Goal: Use online tool/utility: Use online tool/utility

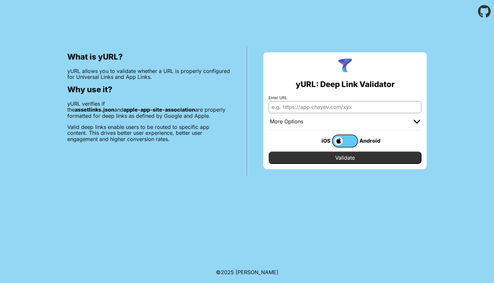
click at [315, 108] on input "Enter URL" at bounding box center [345, 107] width 153 height 12
type input "[DOMAIN_NAME]"
click at [345, 158] on input "Validate" at bounding box center [345, 157] width 153 height 12
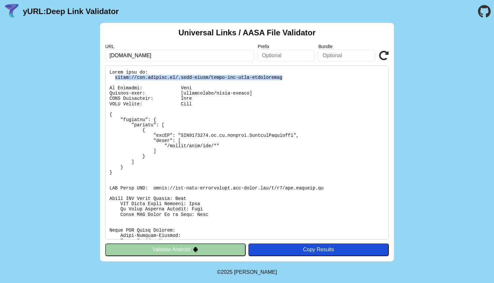
drag, startPoint x: 284, startPoint y: 79, endPoint x: 115, endPoint y: 78, distance: 169.0
click at [115, 78] on pre at bounding box center [247, 152] width 284 height 174
copy pre "[URL][DOMAIN_NAME]"
